Goal: Information Seeking & Learning: Learn about a topic

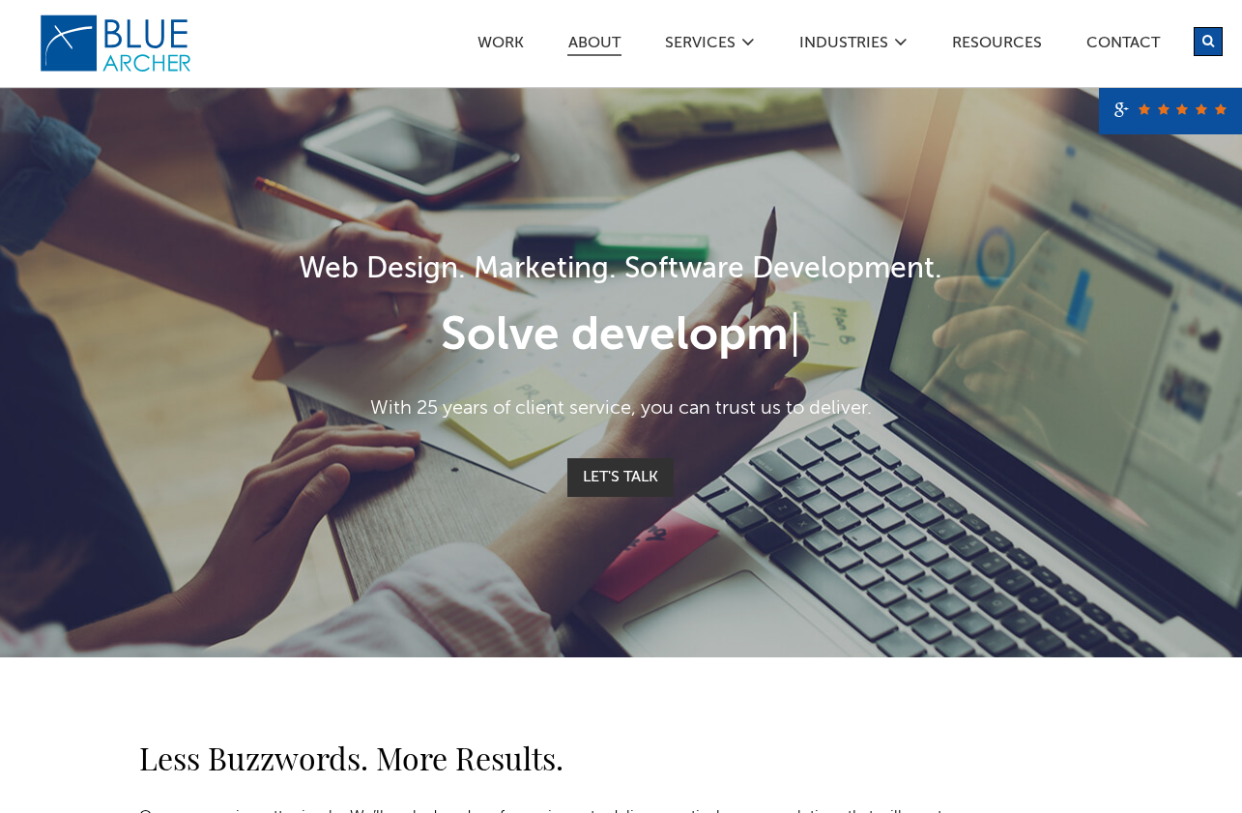
click at [587, 39] on link "ABOUT" at bounding box center [594, 46] width 54 height 20
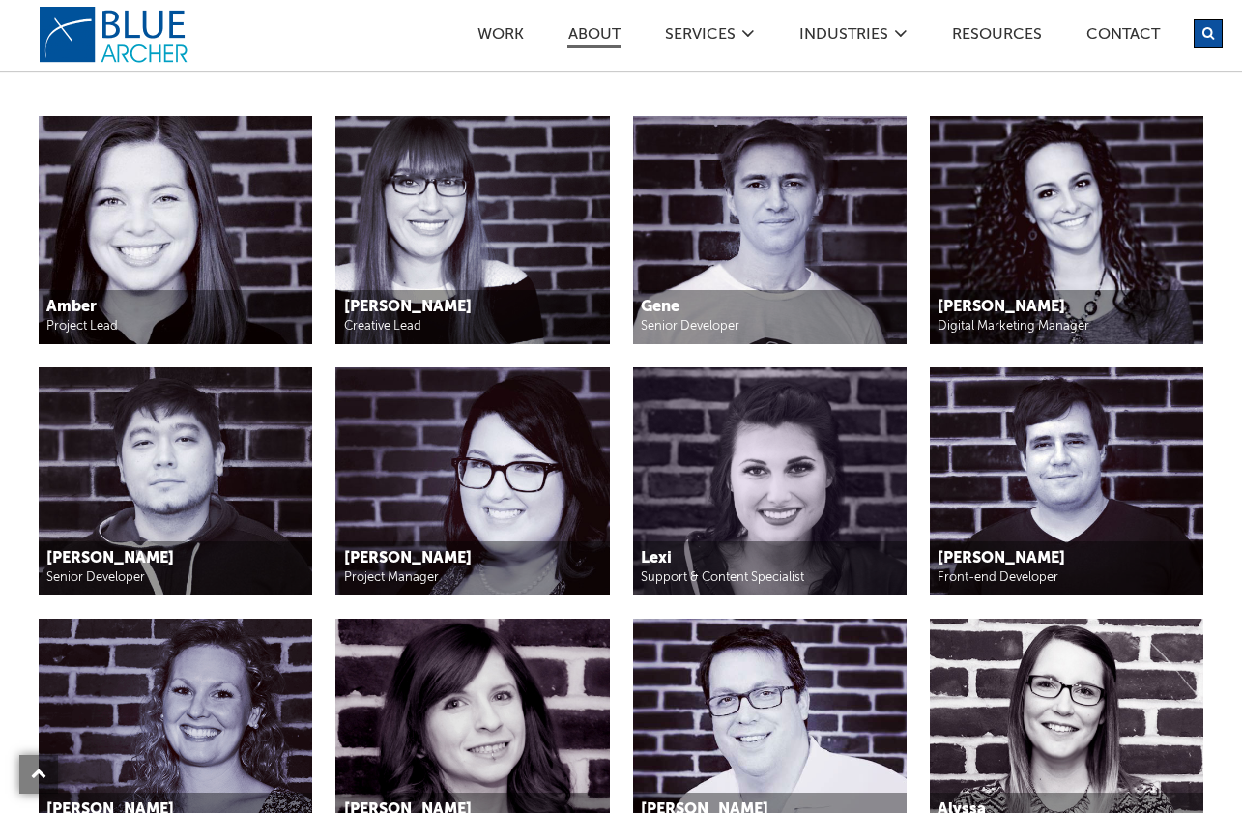
scroll to position [1687, 0]
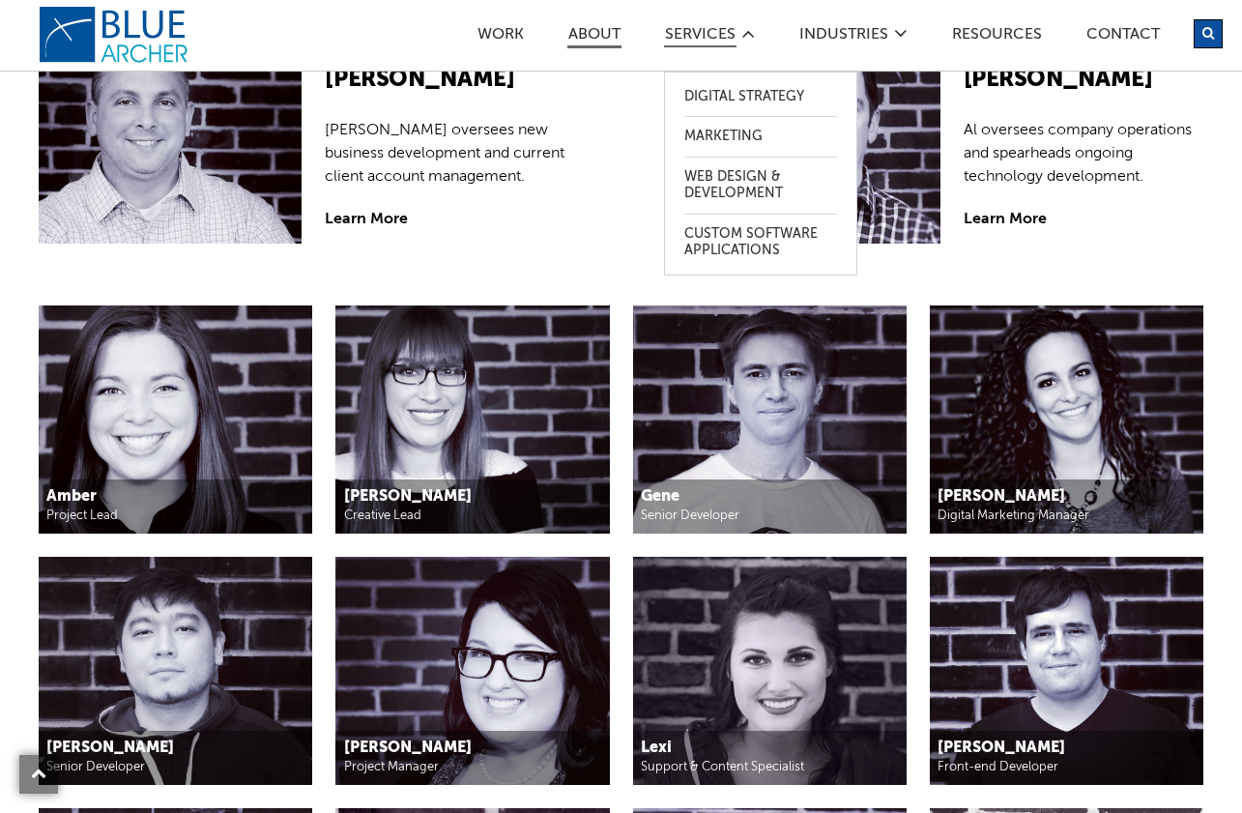
click at [686, 30] on link "SERVICES" at bounding box center [700, 37] width 72 height 20
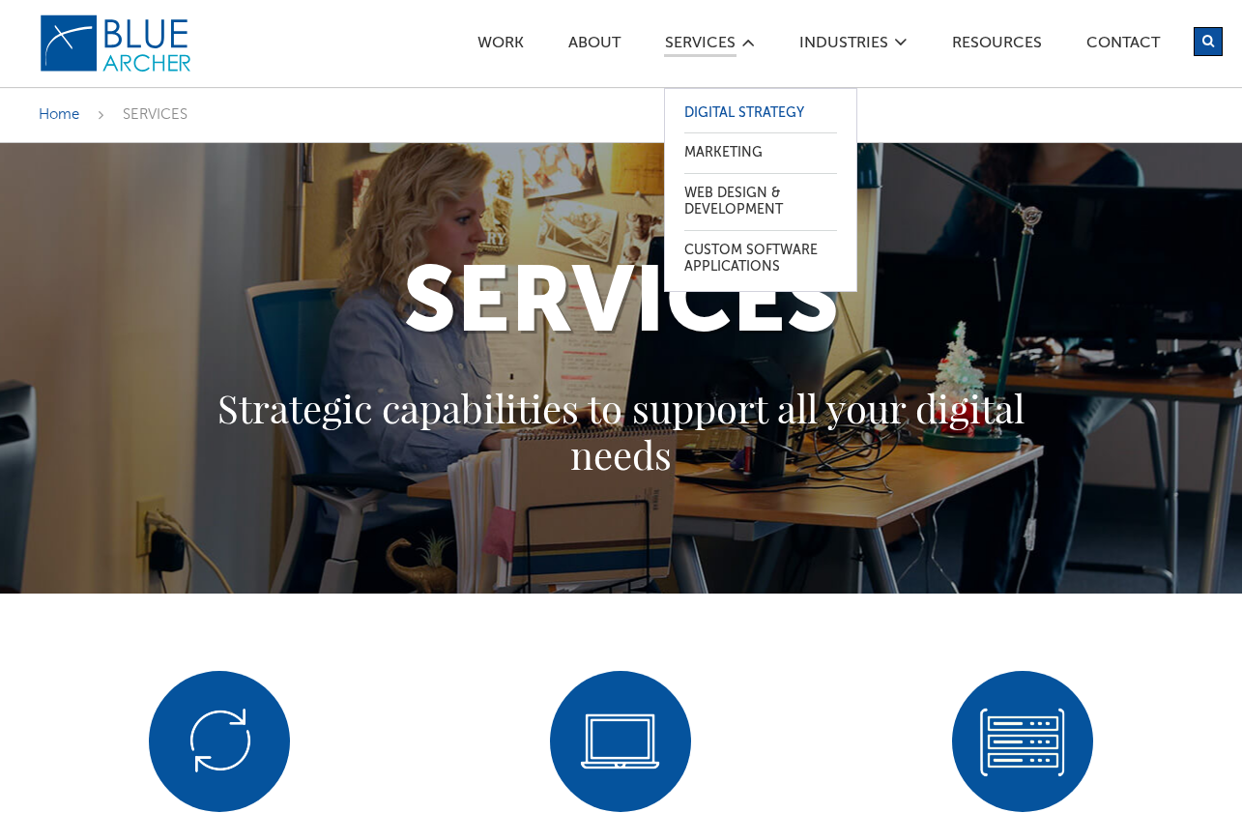
click at [743, 107] on link "Digital Strategy" at bounding box center [760, 114] width 153 height 40
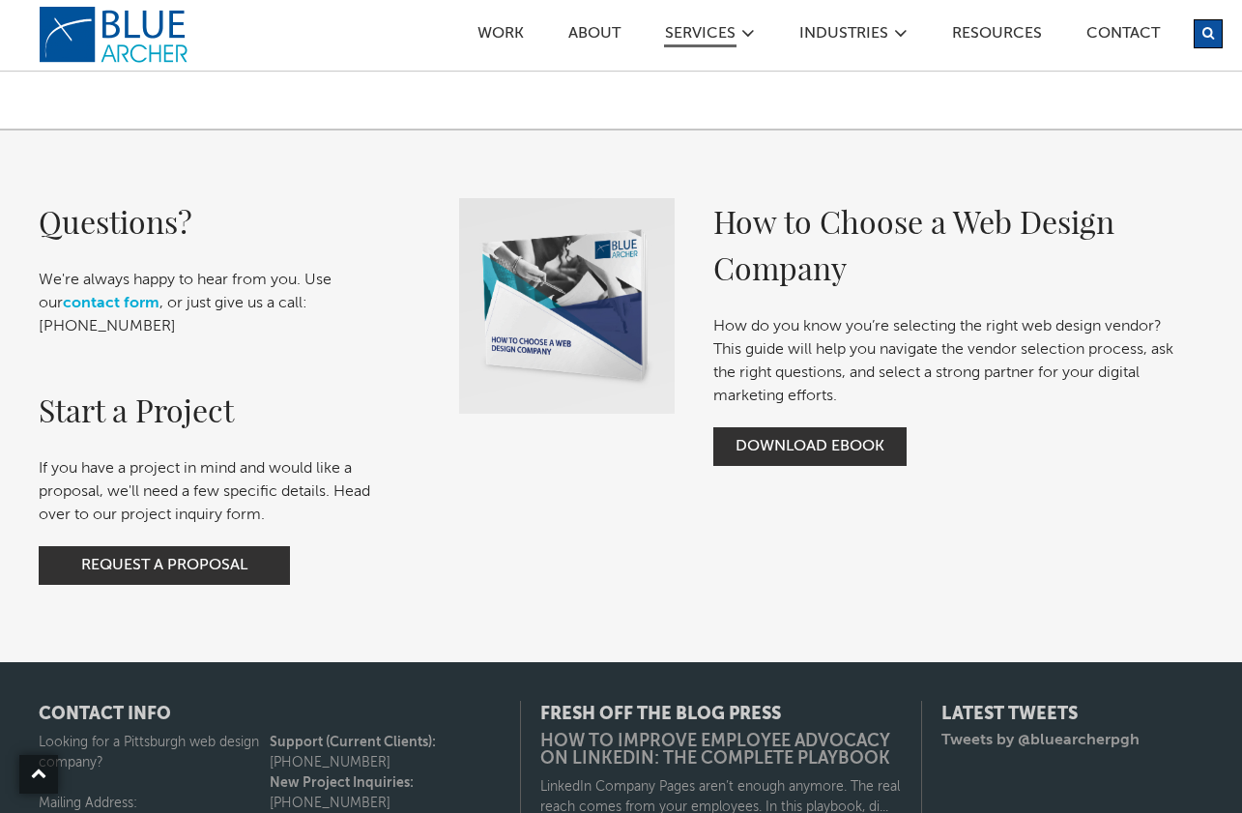
scroll to position [2201, 0]
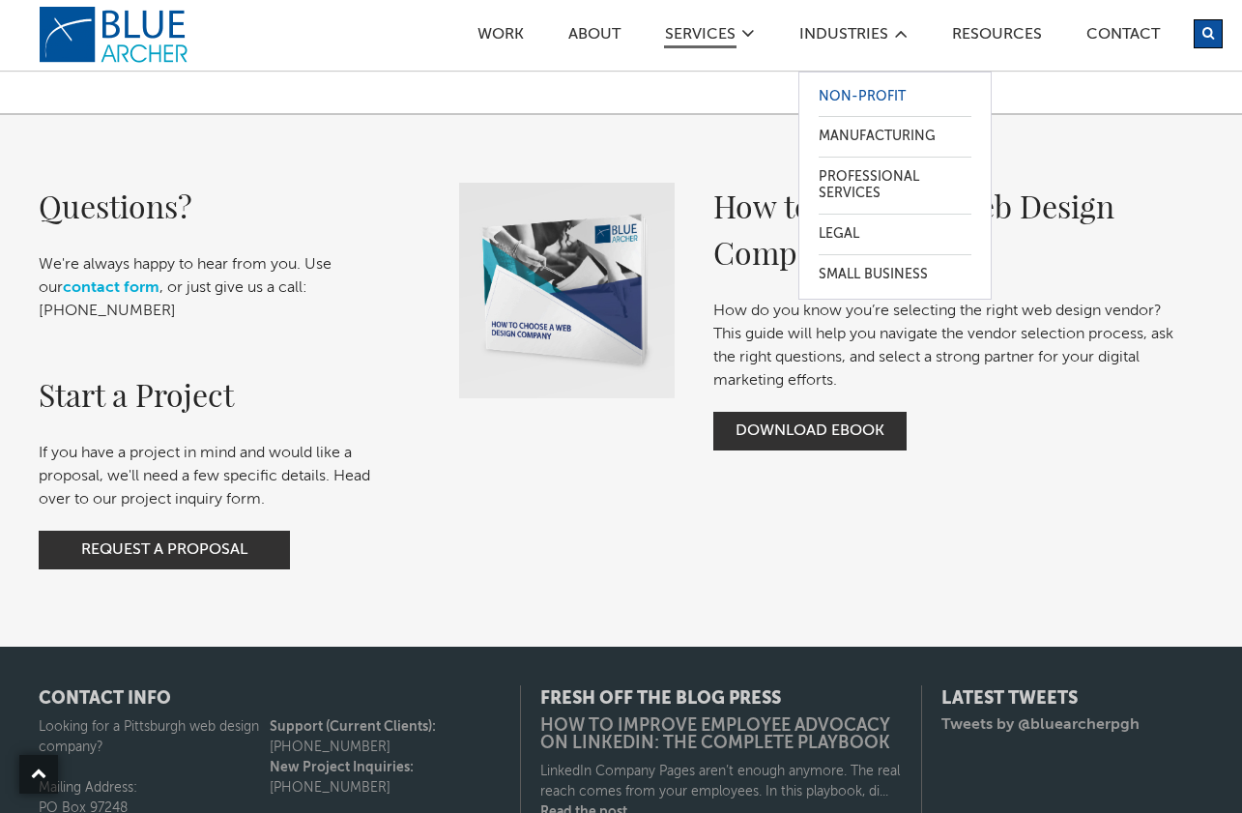
click at [839, 100] on link "Non-Profit" at bounding box center [894, 97] width 153 height 40
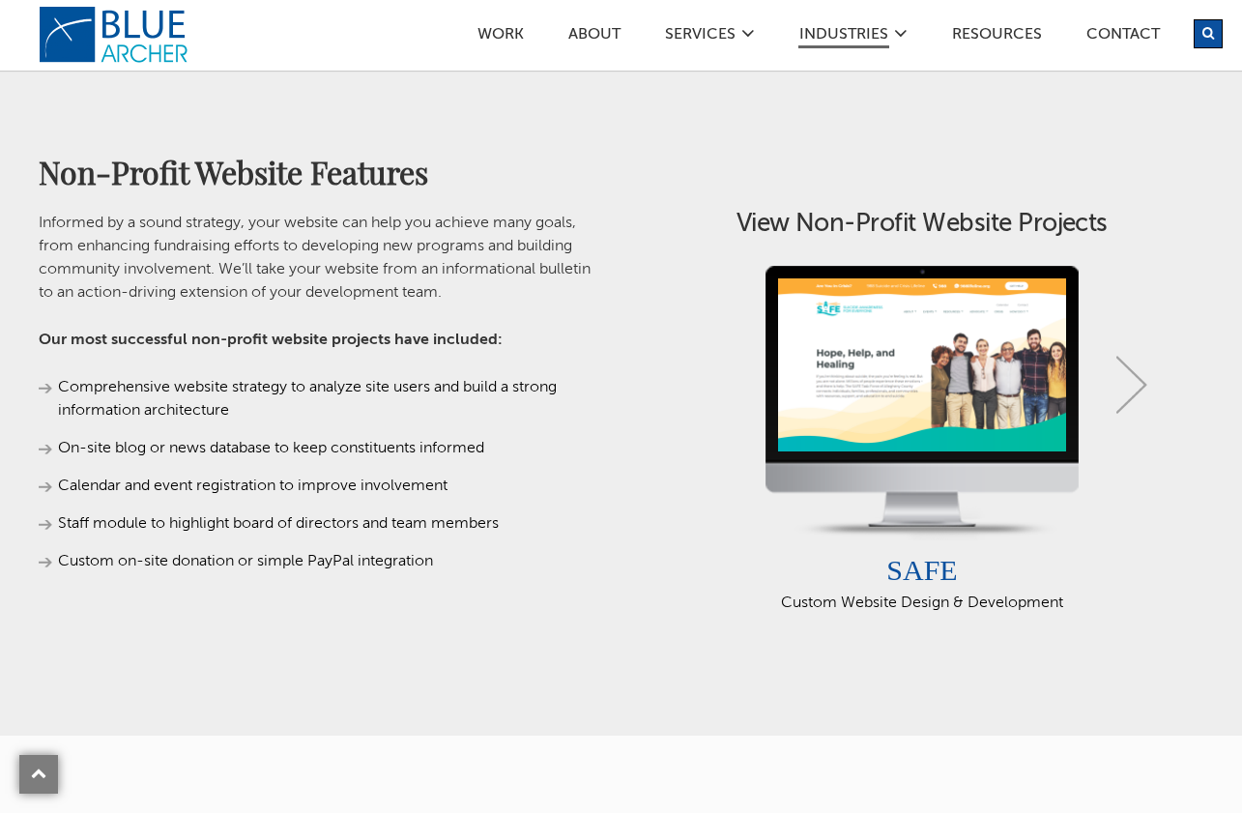
scroll to position [1046, 0]
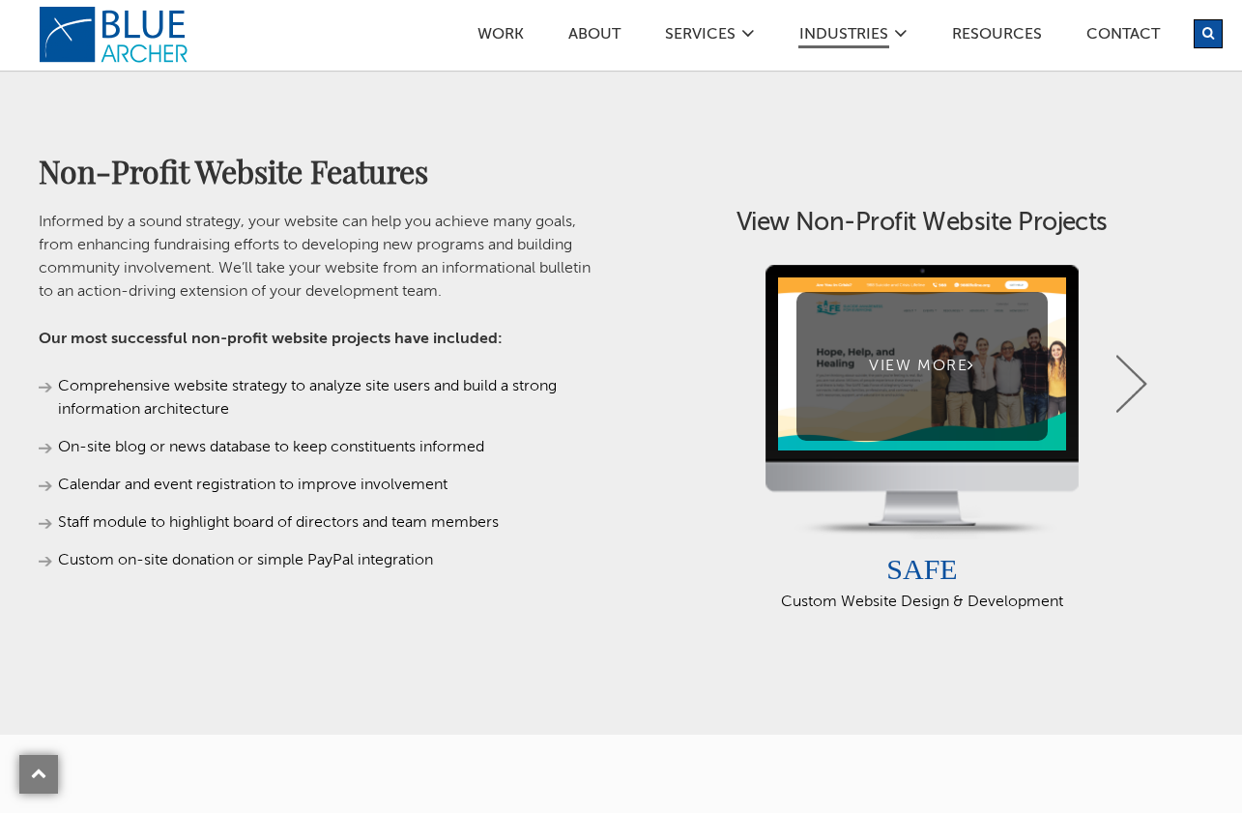
click at [916, 504] on div "View More" at bounding box center [921, 402] width 313 height 274
click at [919, 440] on link "View More" at bounding box center [921, 366] width 250 height 148
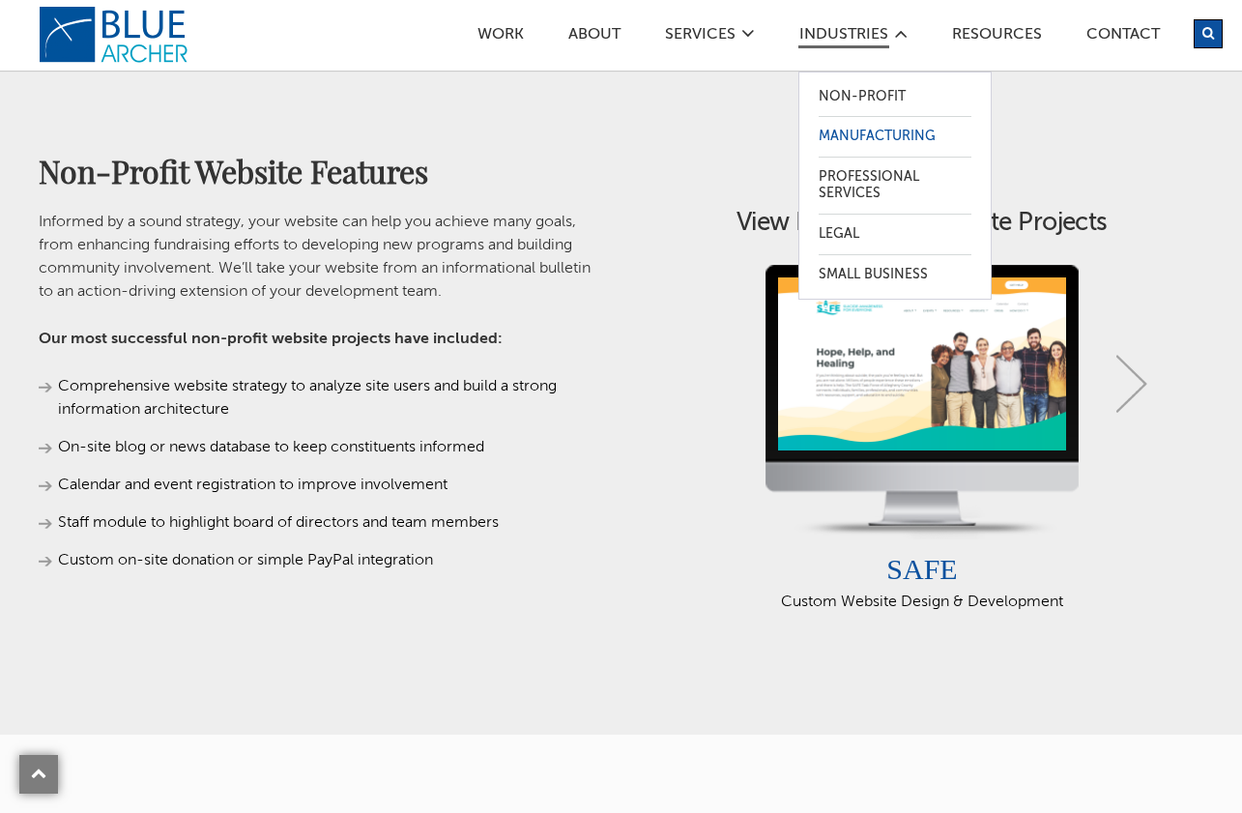
click at [849, 129] on link "Manufacturing" at bounding box center [894, 137] width 153 height 40
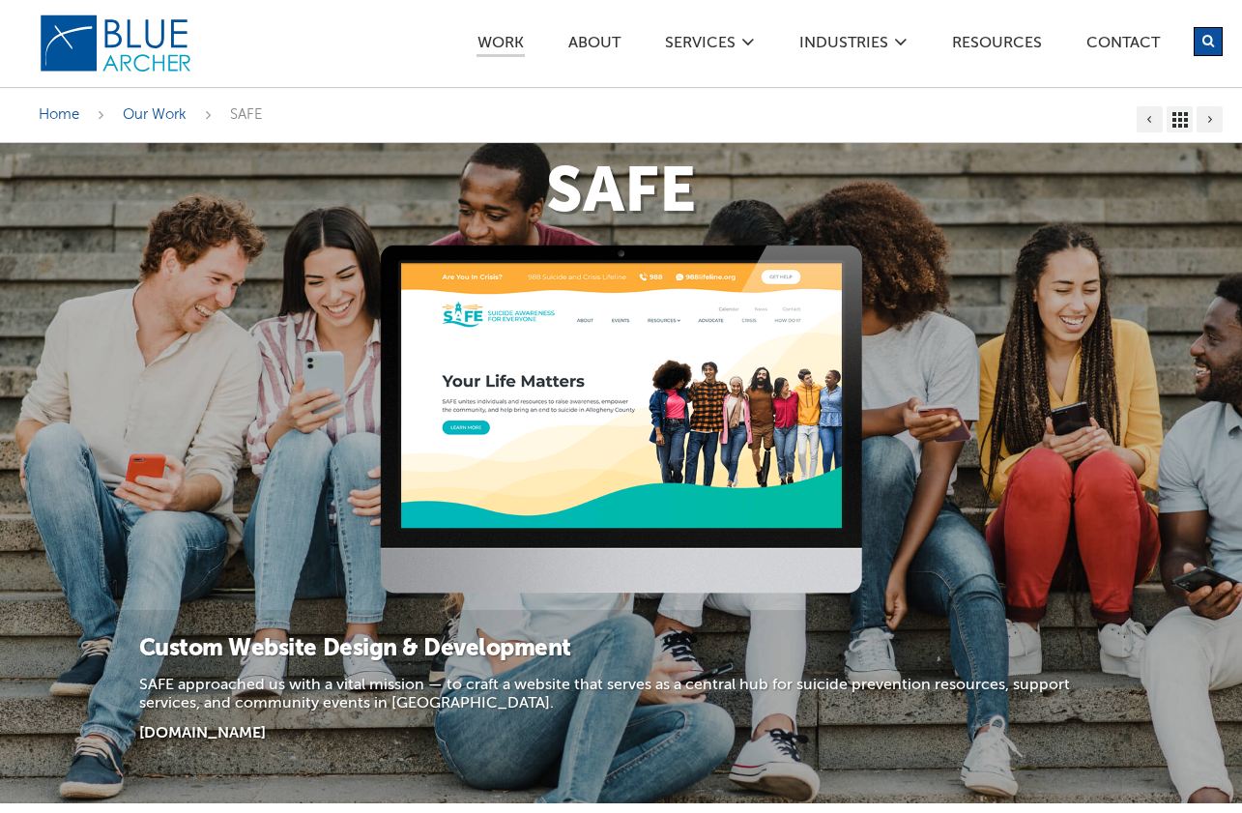
click at [635, 199] on h1 "SAFE" at bounding box center [621, 193] width 1164 height 63
click at [580, 365] on img at bounding box center [621, 419] width 483 height 350
drag, startPoint x: 555, startPoint y: 175, endPoint x: 696, endPoint y: 175, distance: 141.1
click at [696, 175] on h1 "SAFE" at bounding box center [621, 193] width 1164 height 63
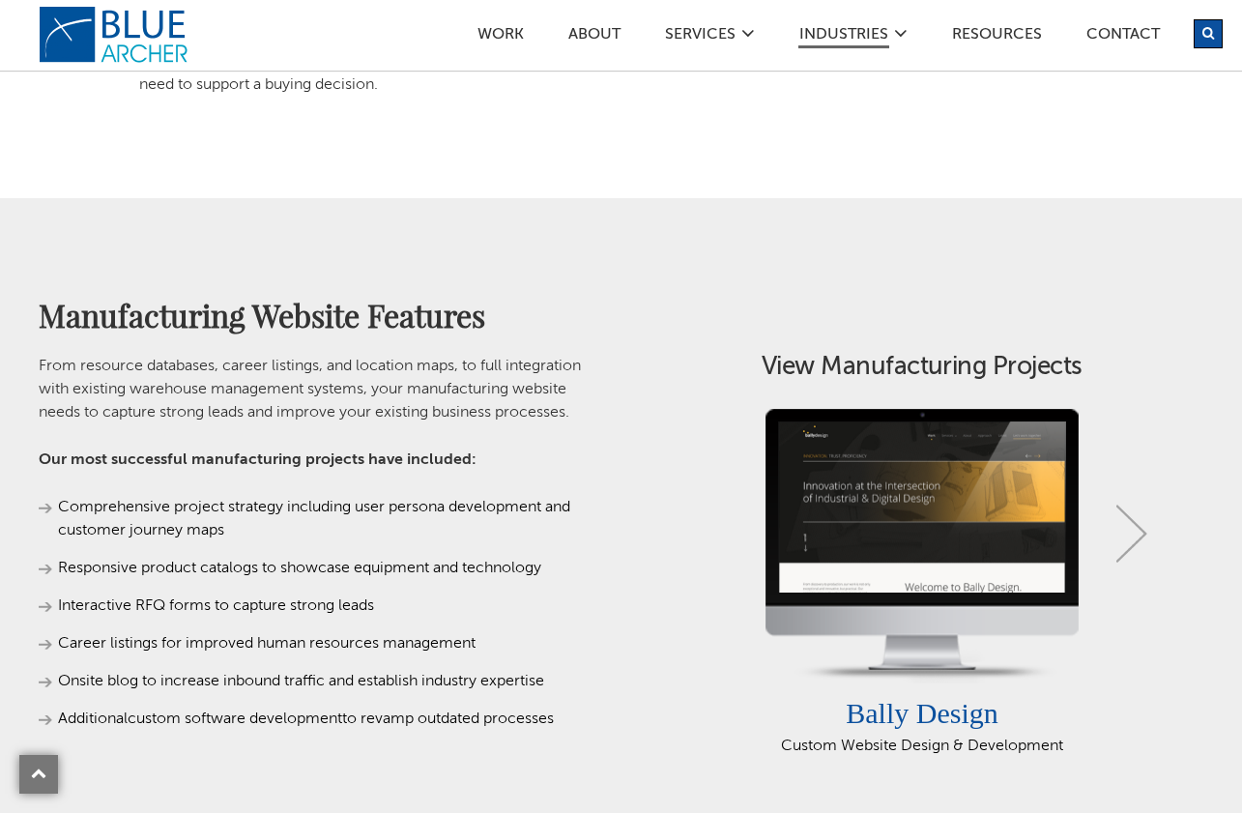
scroll to position [1075, 0]
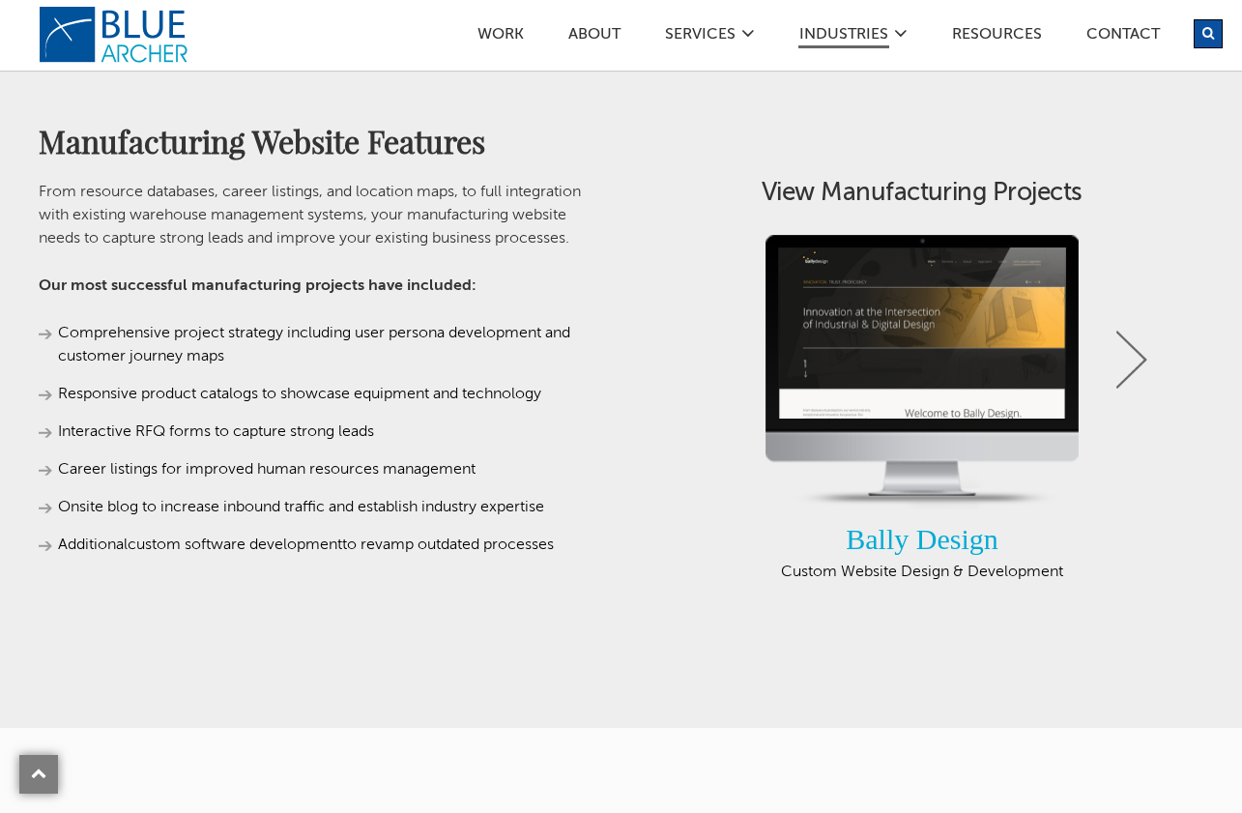
click at [892, 535] on link "Bally Design" at bounding box center [921, 539] width 153 height 32
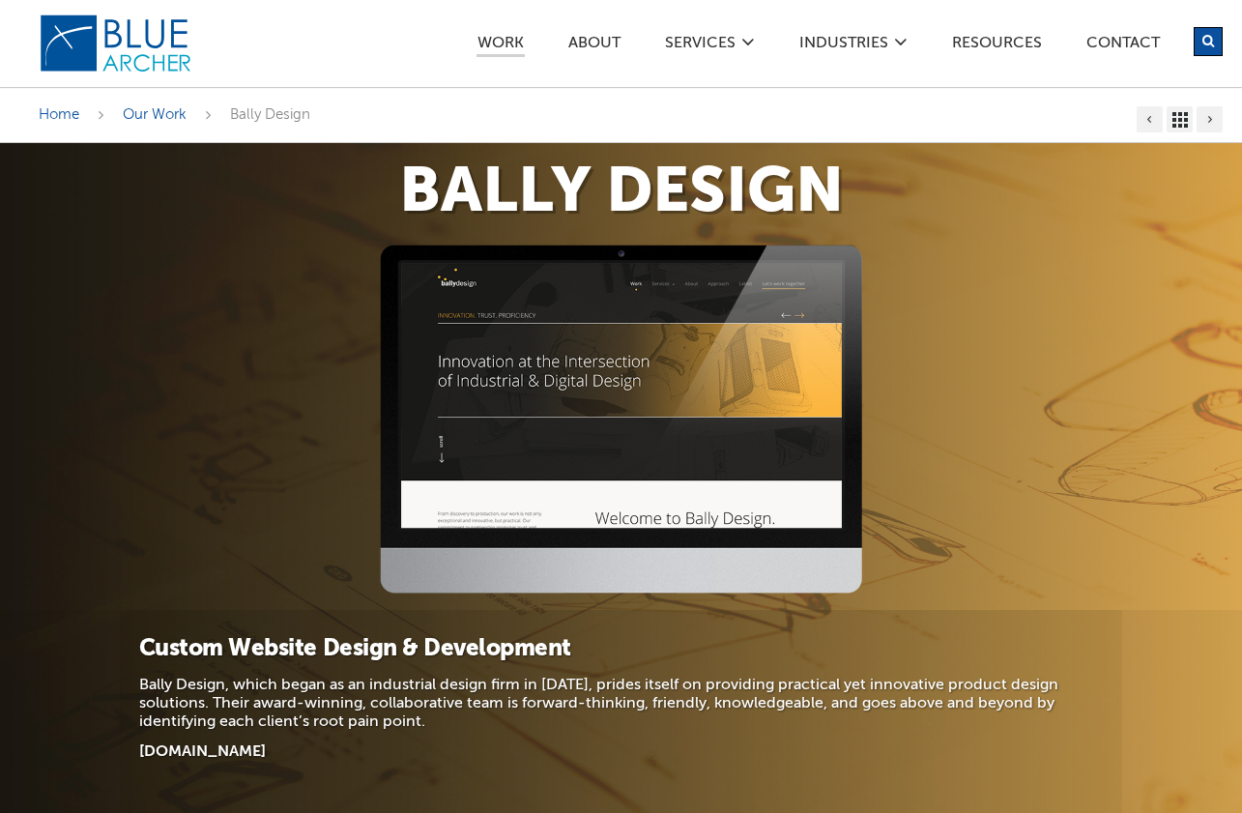
click at [546, 200] on h1 "Bally Design" at bounding box center [621, 193] width 1164 height 63
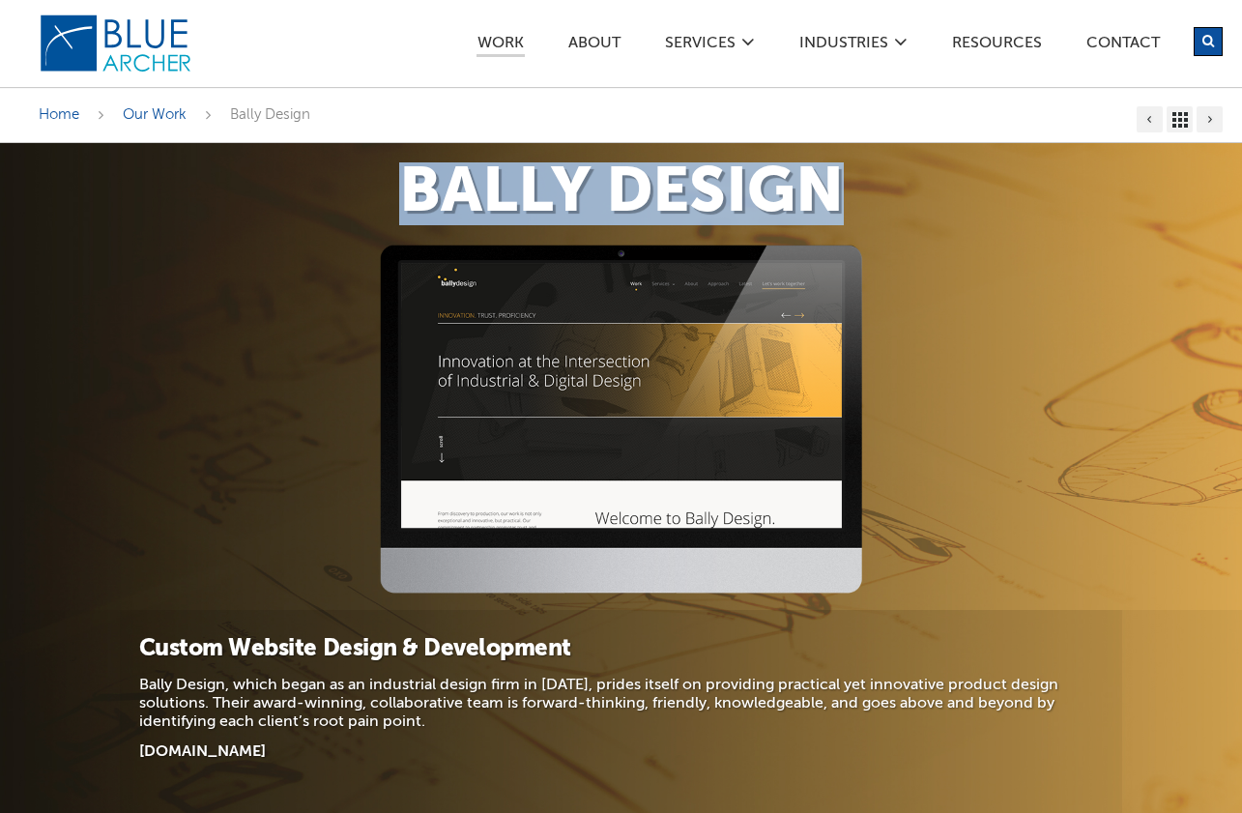
drag, startPoint x: 395, startPoint y: 184, endPoint x: 823, endPoint y: 172, distance: 428.2
click at [823, 172] on h1 "Bally Design" at bounding box center [621, 193] width 1164 height 63
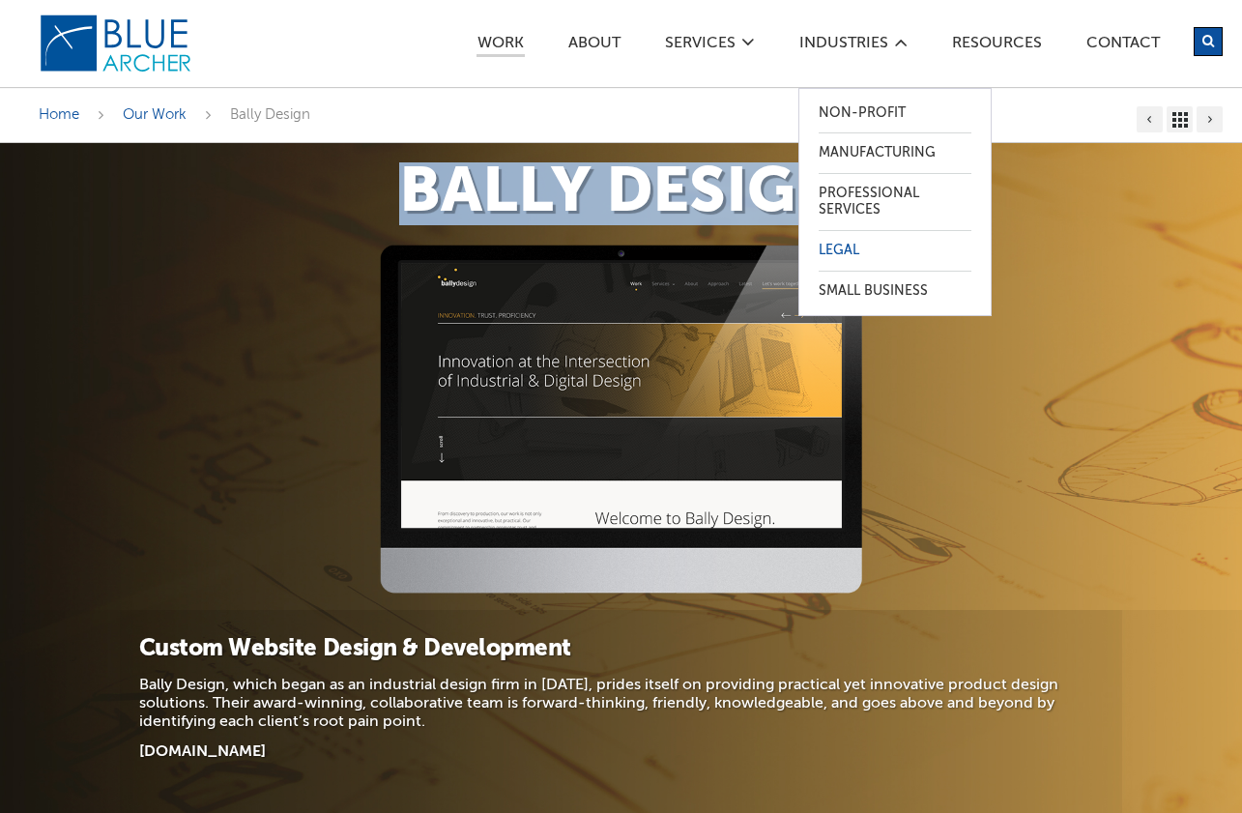
click at [856, 242] on link "Legal" at bounding box center [894, 251] width 153 height 40
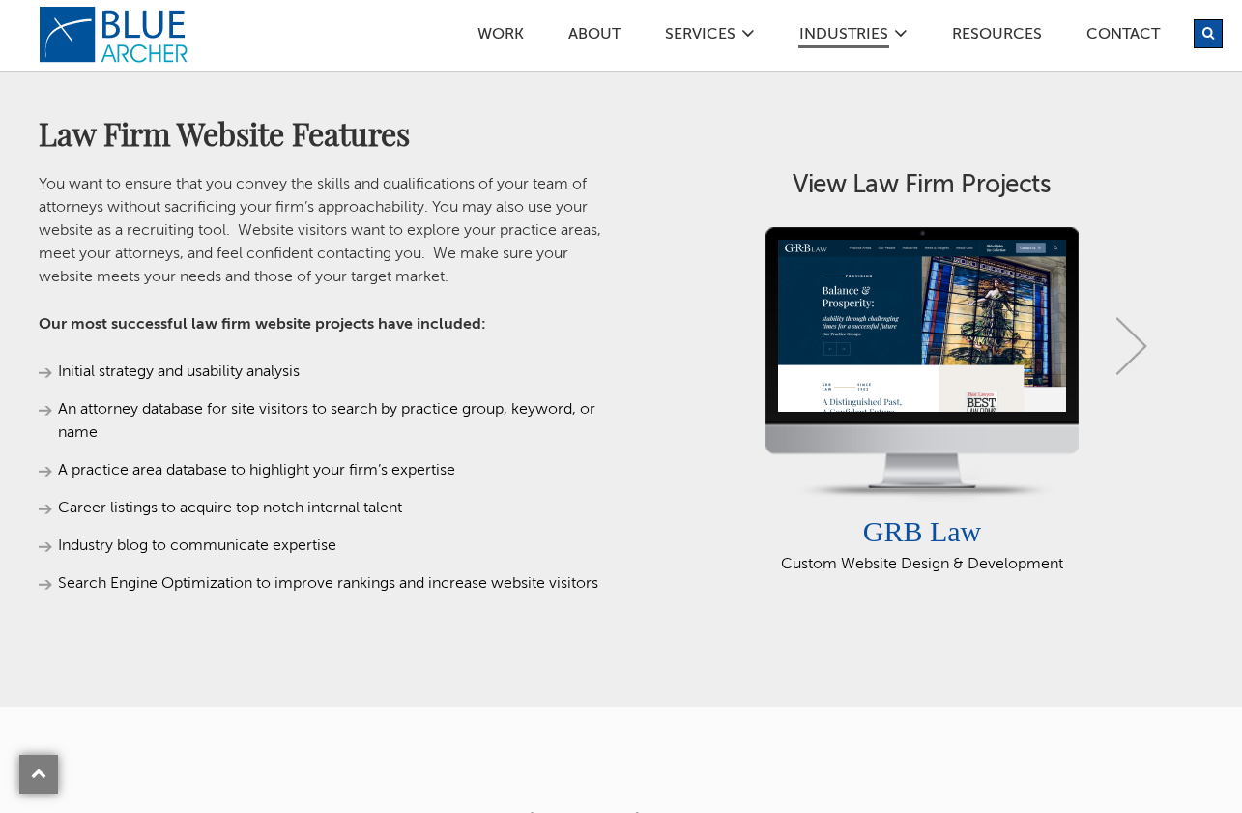
scroll to position [1296, 0]
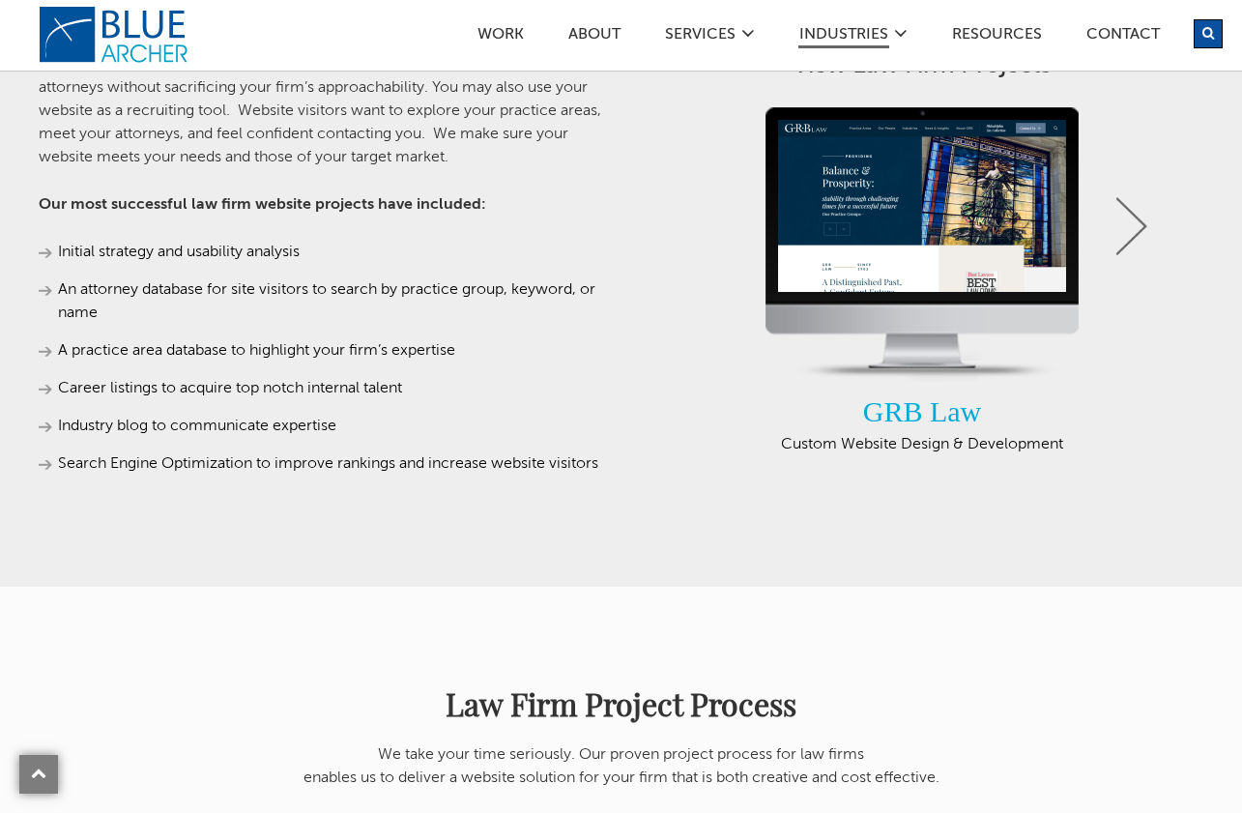
click at [912, 418] on link "GRB Law" at bounding box center [922, 411] width 119 height 32
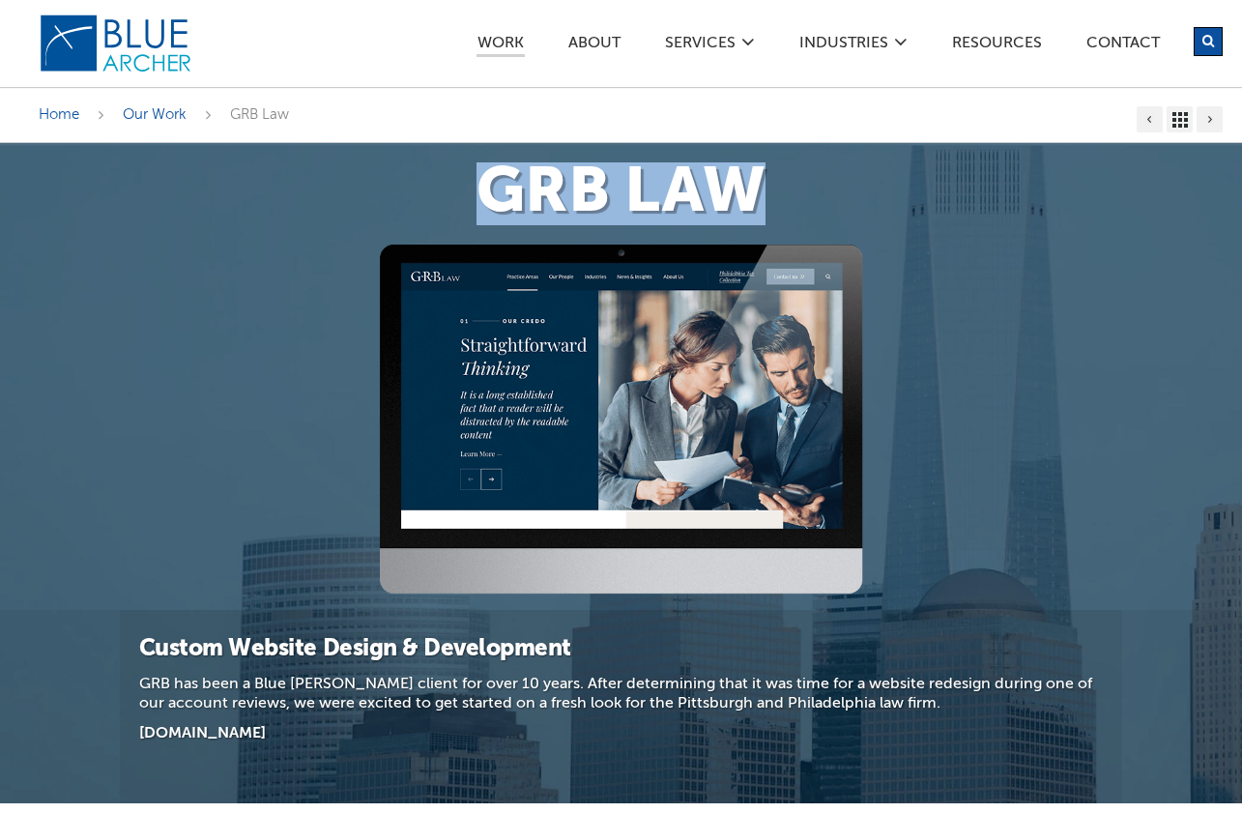
drag, startPoint x: 478, startPoint y: 189, endPoint x: 751, endPoint y: 169, distance: 273.2
click at [751, 169] on h1 "GRB Law" at bounding box center [621, 193] width 1164 height 63
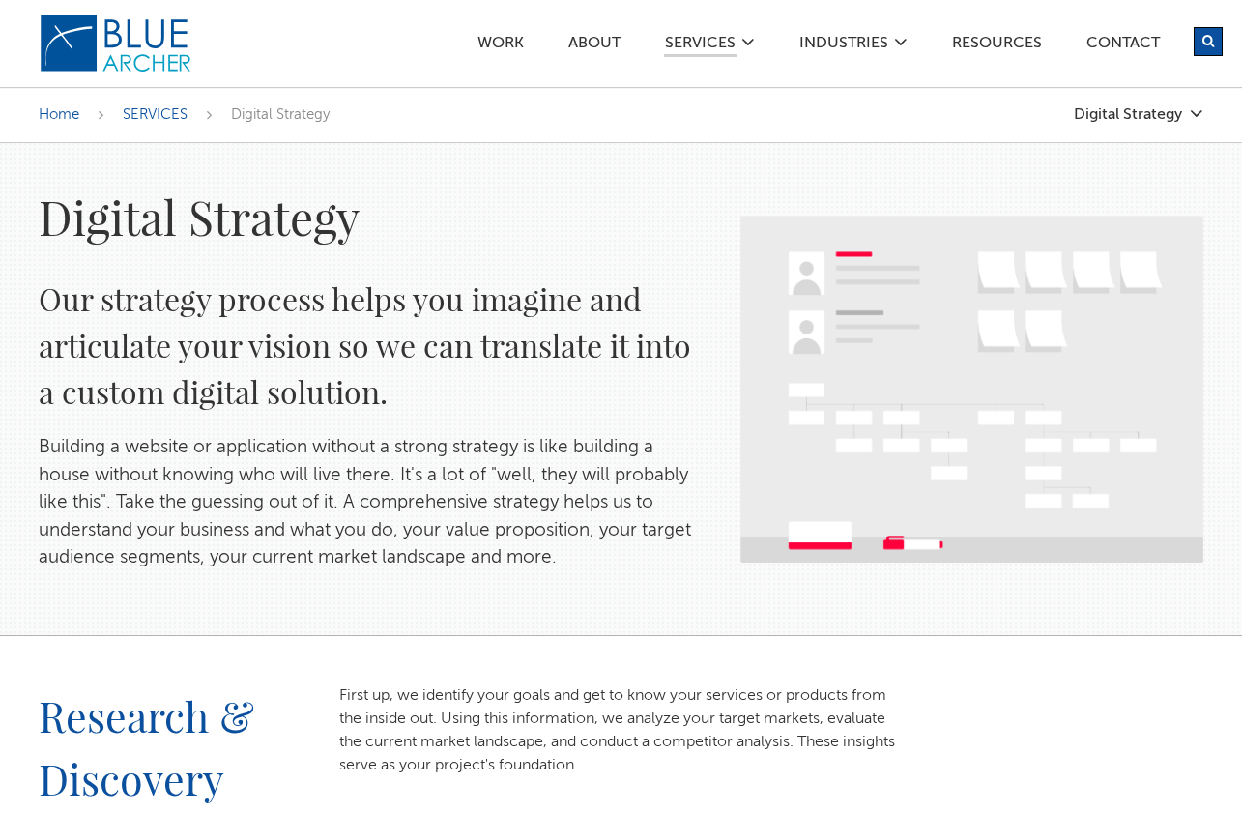
click at [416, 3] on div "Work ABOUT SERVICES Digital Strategy Marketing Web Design & Development Custom …" at bounding box center [771, 43] width 903 height 86
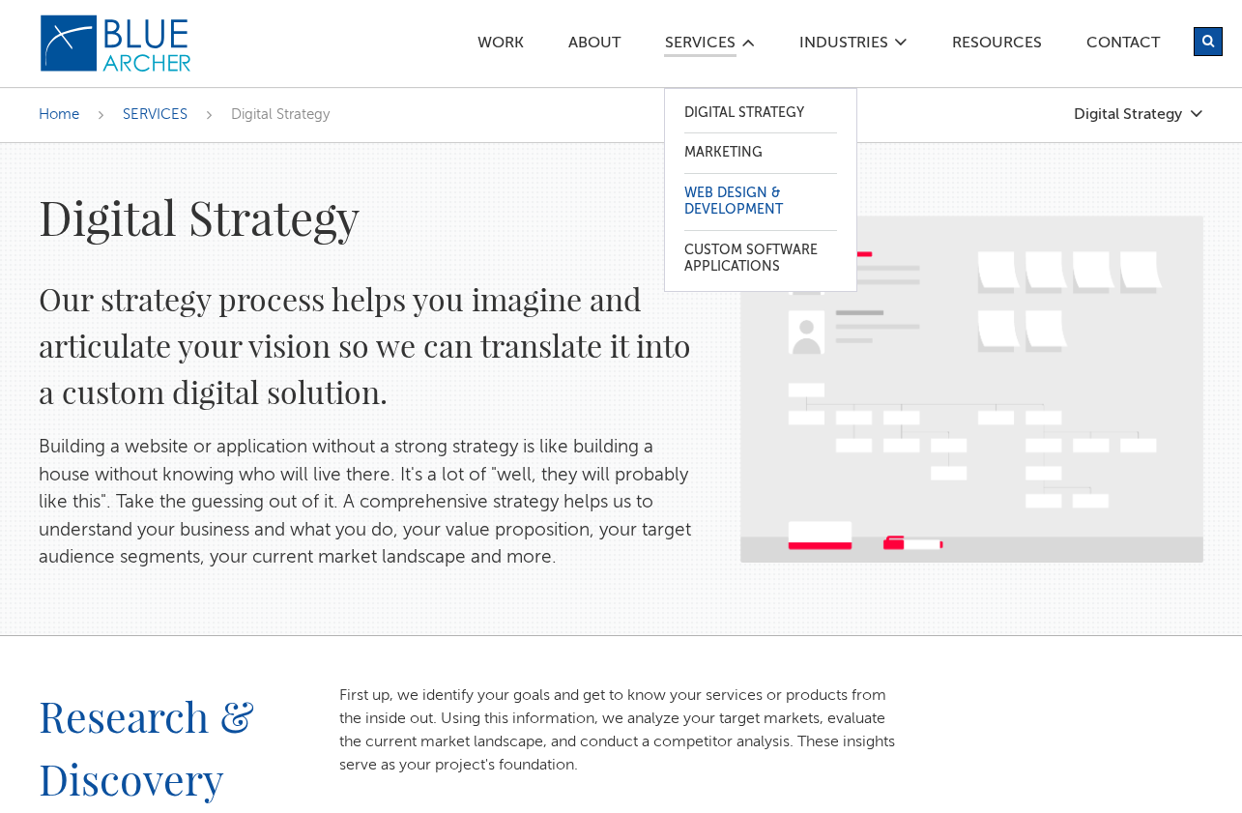
click at [726, 192] on link "Web Design & Development" at bounding box center [760, 202] width 153 height 56
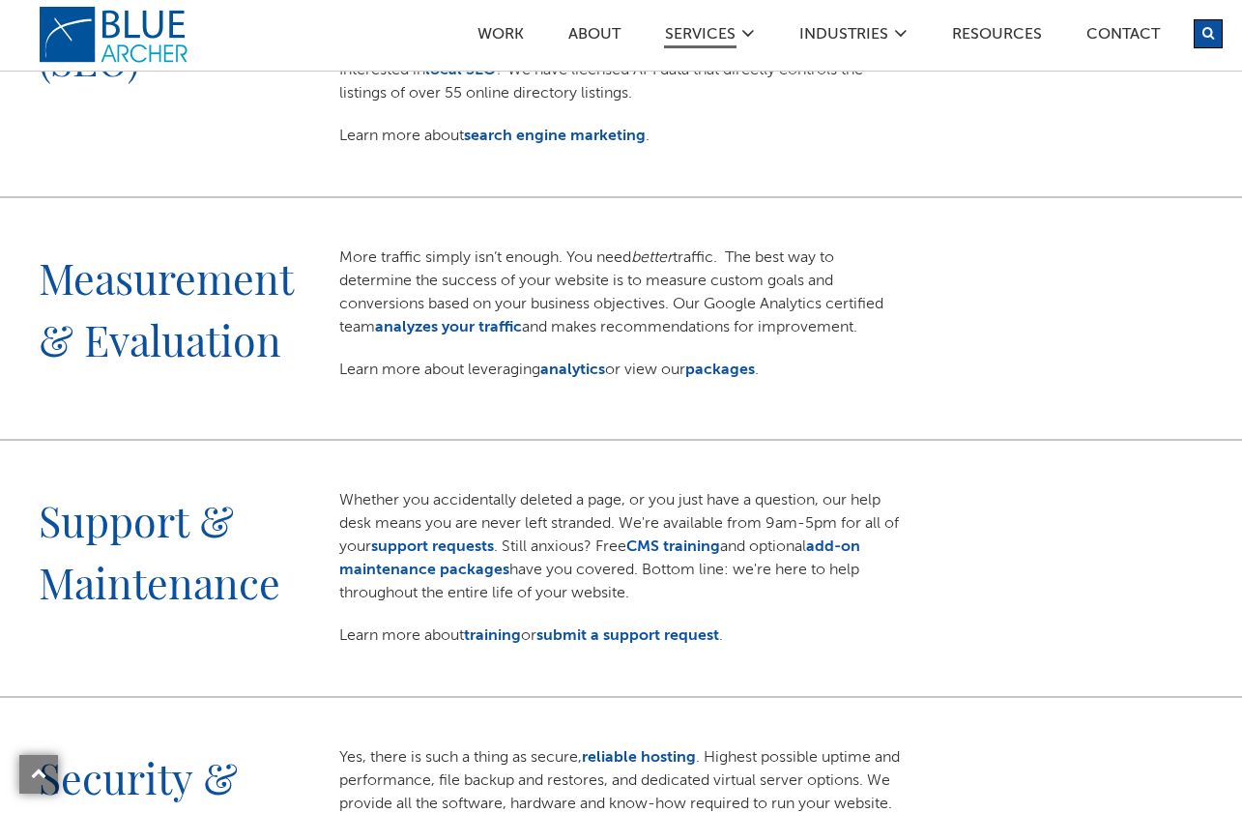
scroll to position [1874, 0]
